Goal: Contribute content: Contribute content

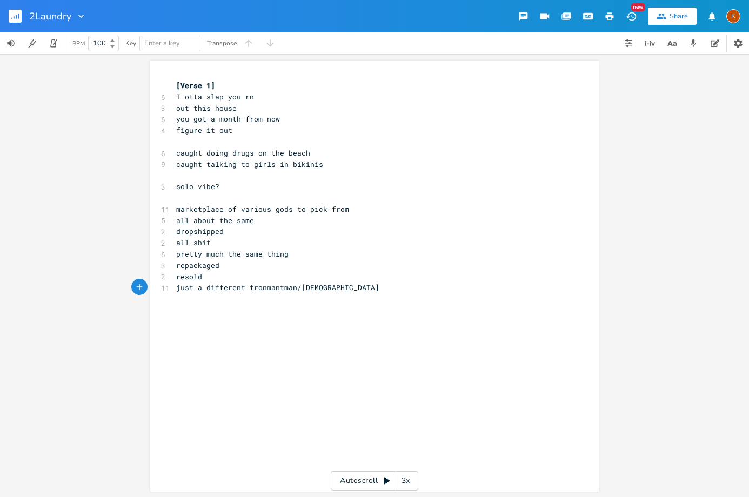
scroll to position [0, 121]
click at [17, 11] on rect "button" at bounding box center [15, 16] width 13 height 13
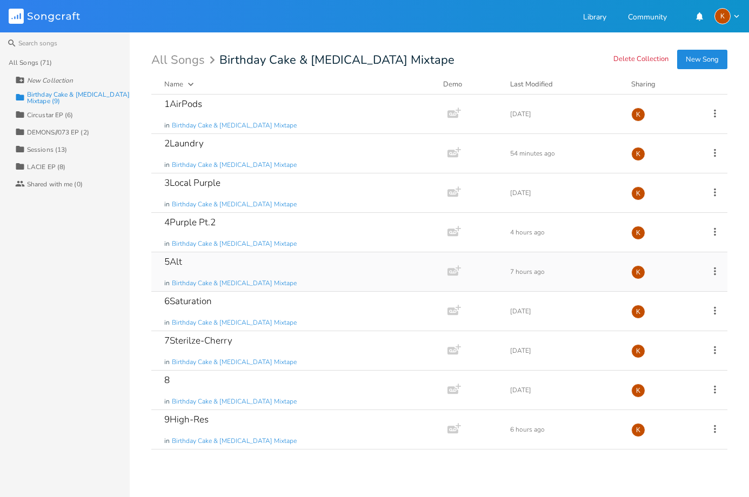
click at [285, 271] on div "5Alt in Birthday Cake & [MEDICAL_DATA] Mixtape" at bounding box center [297, 271] width 266 height 39
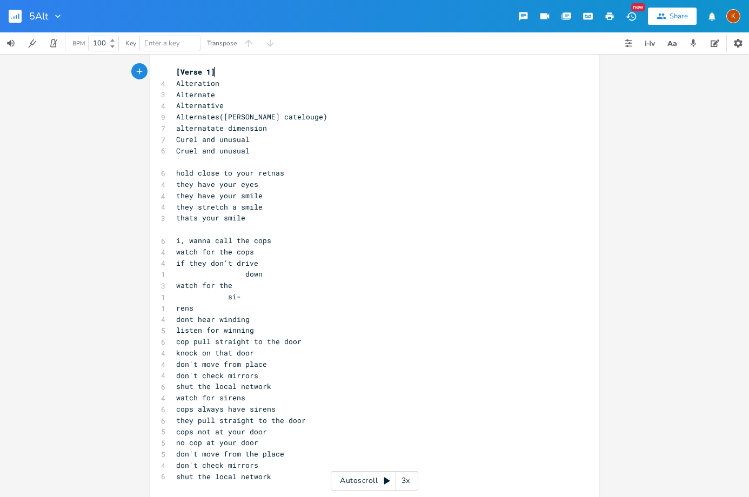
scroll to position [21, 0]
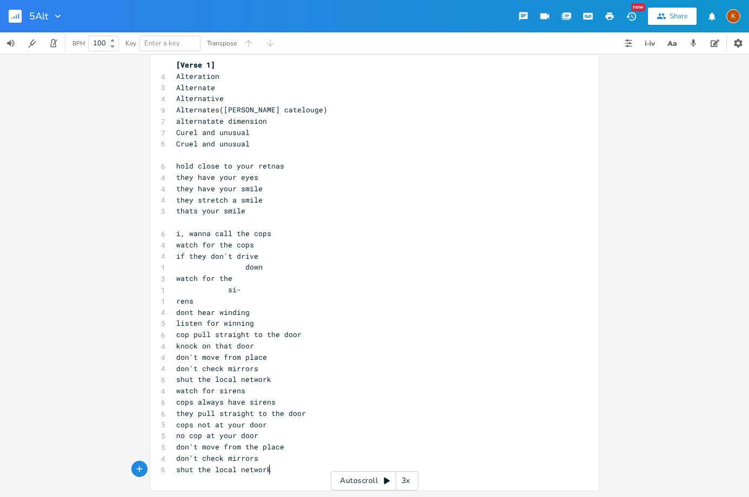
click at [302, 467] on pre "shut the local network" at bounding box center [369, 469] width 390 height 11
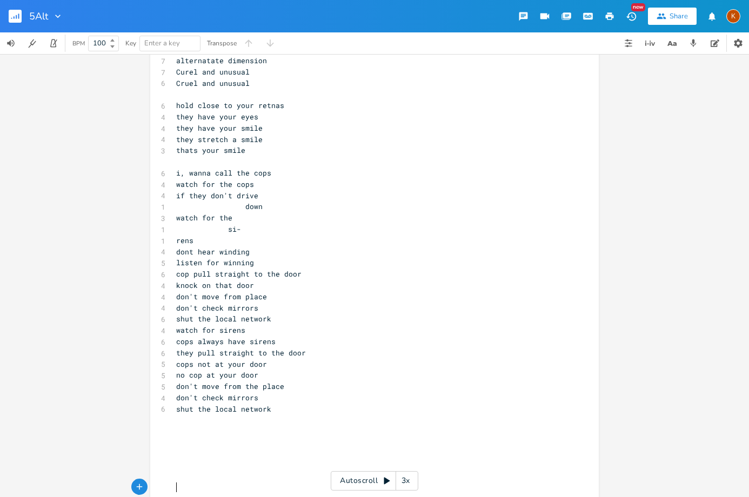
scroll to position [104, 0]
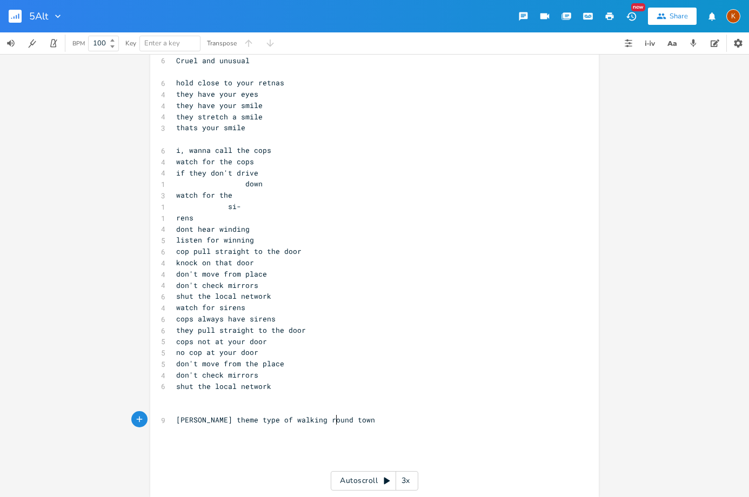
type textarea "[PERSON_NAME] theme type of walking round town""
click at [256, 422] on span "[PERSON_NAME] theme type of walking round town"" at bounding box center [277, 420] width 203 height 10
type textarea """
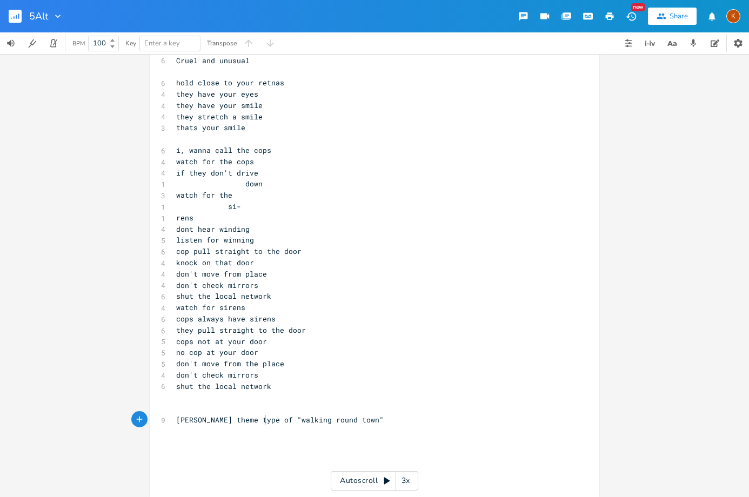
click at [310, 372] on pre "don't check mirrors" at bounding box center [369, 374] width 390 height 11
click at [292, 393] on pre "​" at bounding box center [369, 397] width 390 height 11
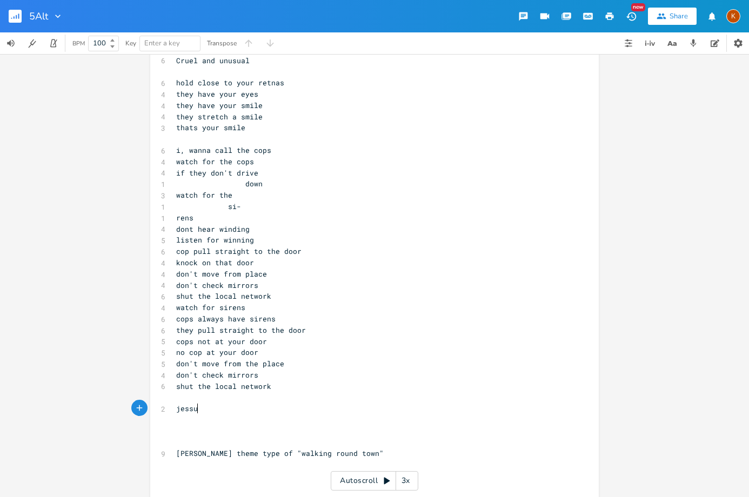
type textarea "jessu"
click at [12, 22] on rect "button" at bounding box center [15, 16] width 13 height 13
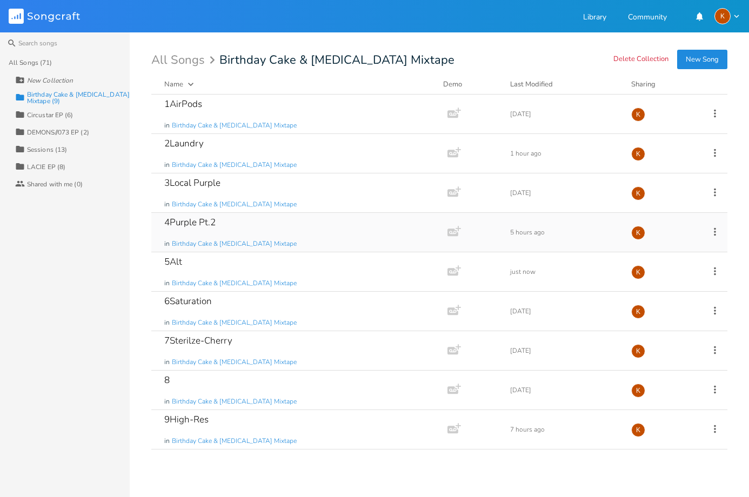
click at [714, 233] on icon at bounding box center [715, 232] width 12 height 12
click at [666, 244] on li "Edit Rename" at bounding box center [671, 248] width 86 height 18
click at [285, 227] on div "4Purple Pt.2 in Birthday Cake & [MEDICAL_DATA] Mixtape" at bounding box center [297, 232] width 266 height 39
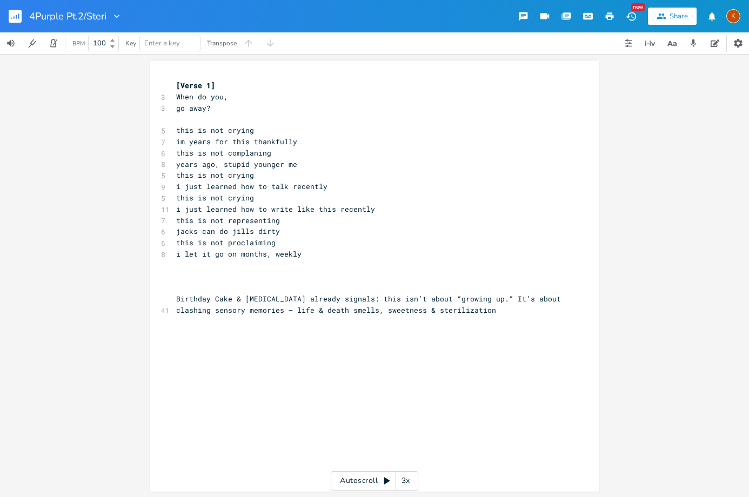
type input "4Purple Pt.2/Sterile"
click at [323, 268] on pre "​" at bounding box center [369, 265] width 390 height 11
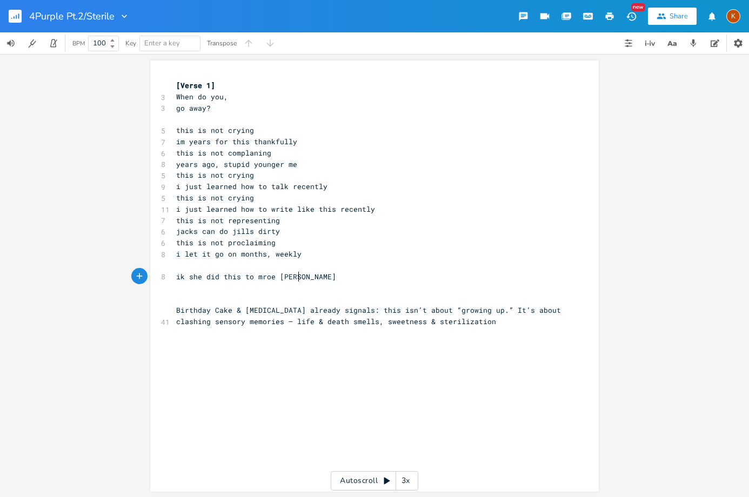
type textarea "ik she did this to mroe gusy l"
type textarea "ys later"
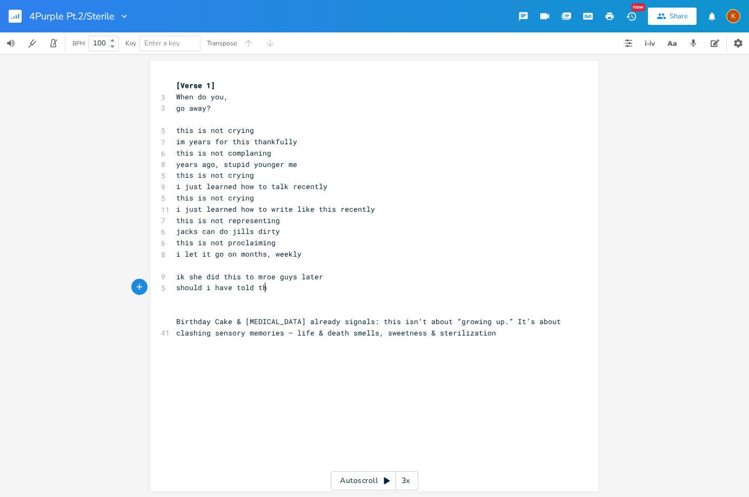
type textarea "should i have told them"
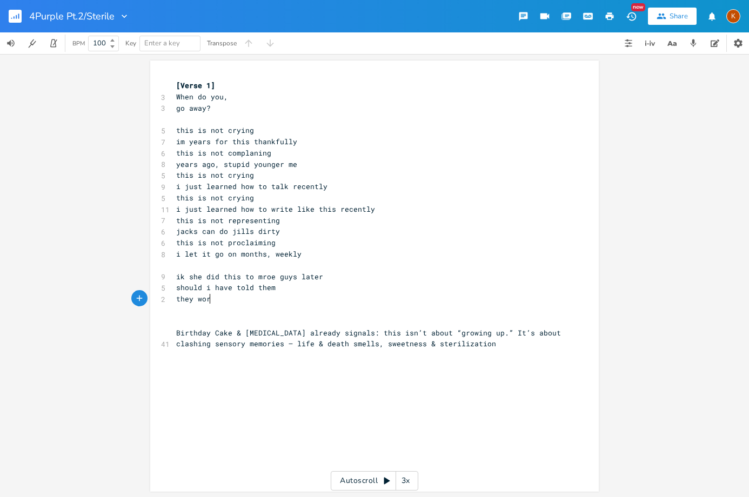
type textarea "they work"
type textarea "ed with me"
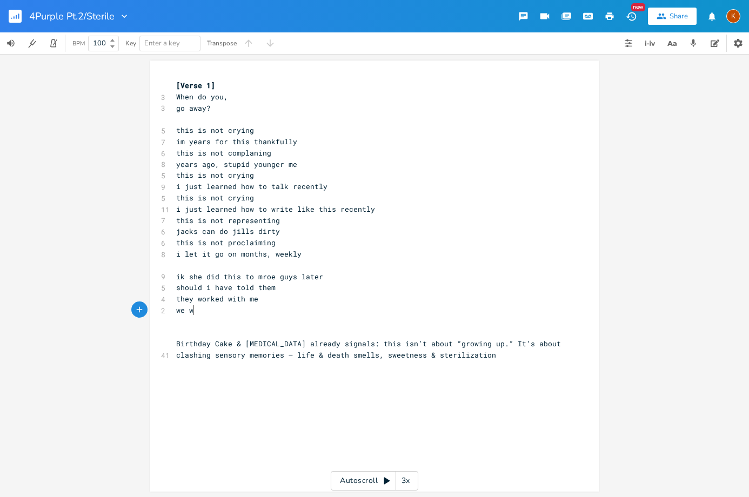
type textarea "we wre"
type textarea "era all inside her at one ppont"
type textarea "oint"
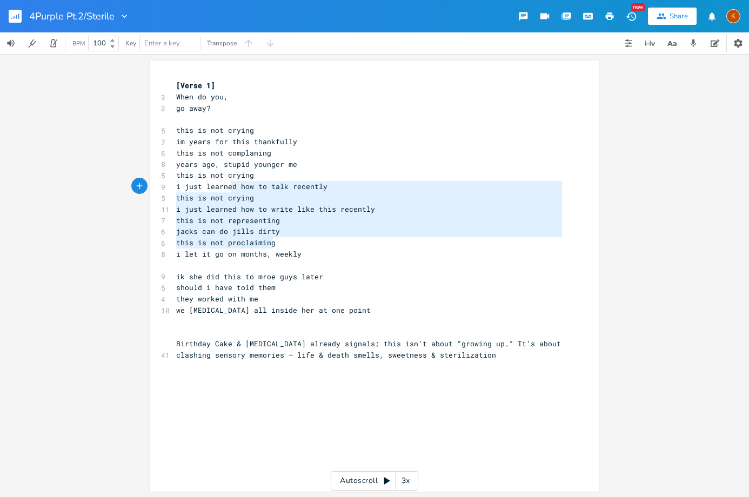
drag, startPoint x: 313, startPoint y: 248, endPoint x: 183, endPoint y: 118, distance: 183.7
click at [184, 130] on div "[Verse 1] 3 When do you, 3 go away? ​ 5 this is not crying 7 im years for this …" at bounding box center [369, 226] width 390 height 292
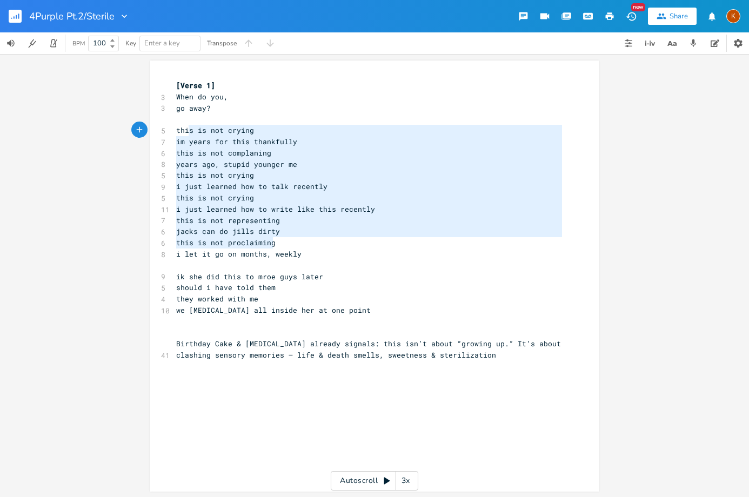
type textarea "​s is not crying im years for this thankfully this is not complaning years ago,…"
click at [332, 114] on pre "​" at bounding box center [369, 118] width 390 height 11
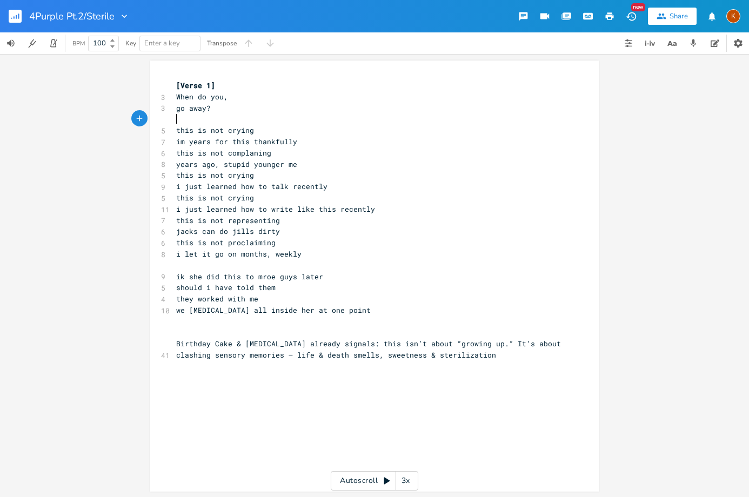
click at [341, 314] on pre "we [MEDICAL_DATA] all inside her at one point" at bounding box center [369, 310] width 390 height 11
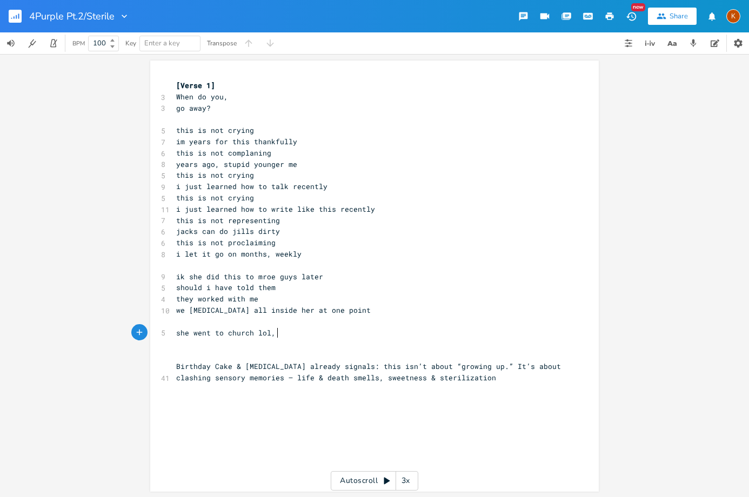
type textarea "she went to church lol, s"
type textarea "claimed [PERSON_NAME]"
type textarea "an"
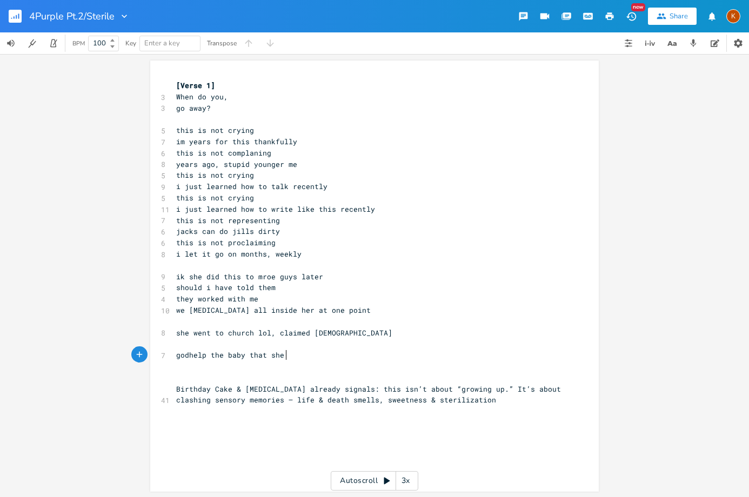
type textarea "godhelp the baby that she had"
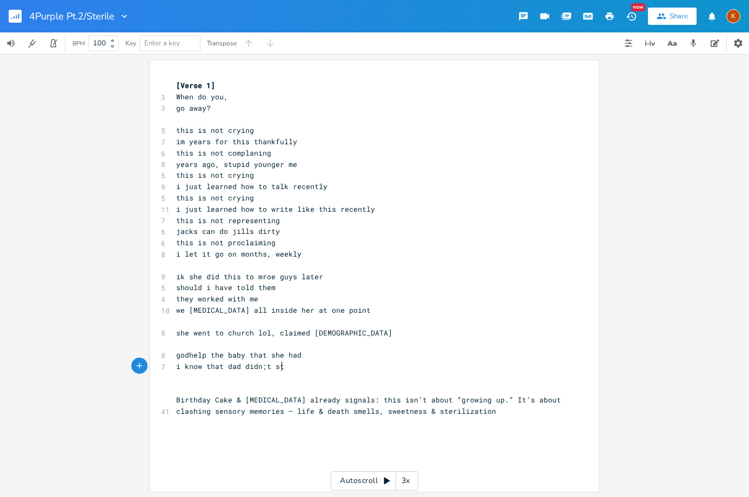
type textarea "i know that dad didn;t stya"
type textarea "ay"
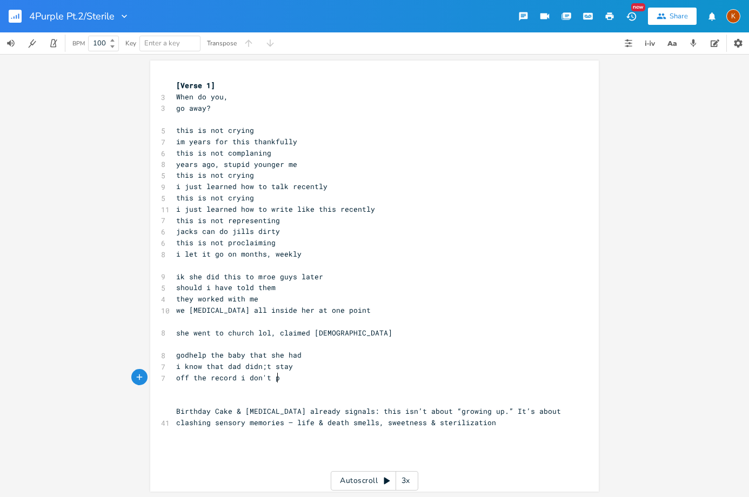
type textarea "off the record i don't pla"
type textarea "blame him"
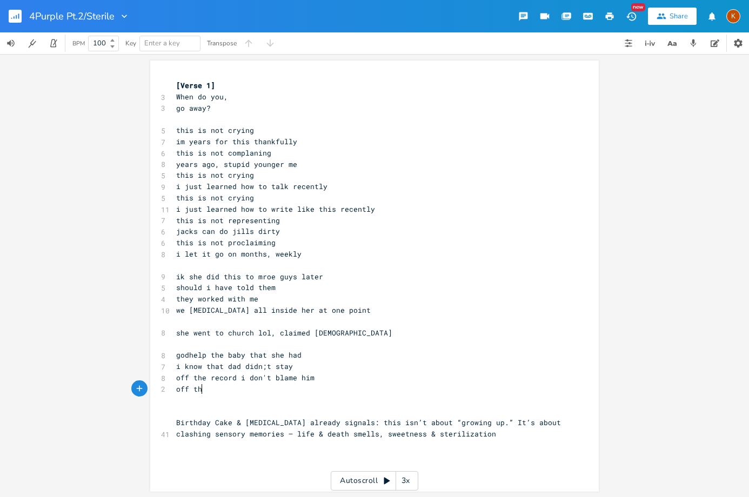
type textarea "off the"
type textarea "n the record i w"
type textarea "won't name him"
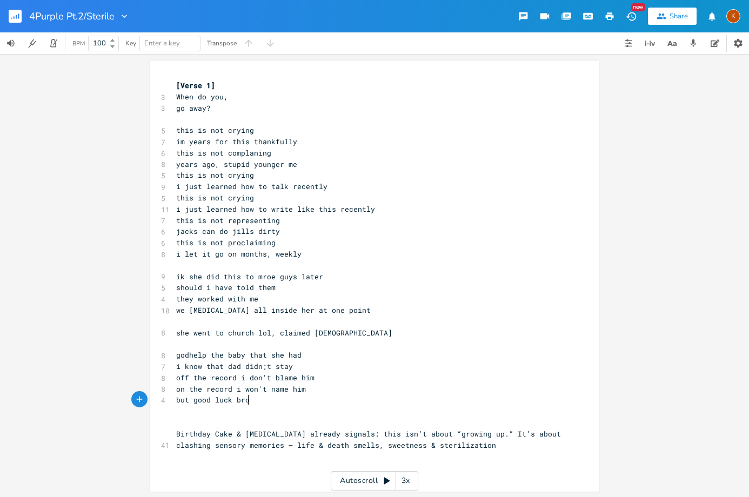
scroll to position [0, 56]
type textarea "but good luck bro"
